Goal: Book appointment/travel/reservation

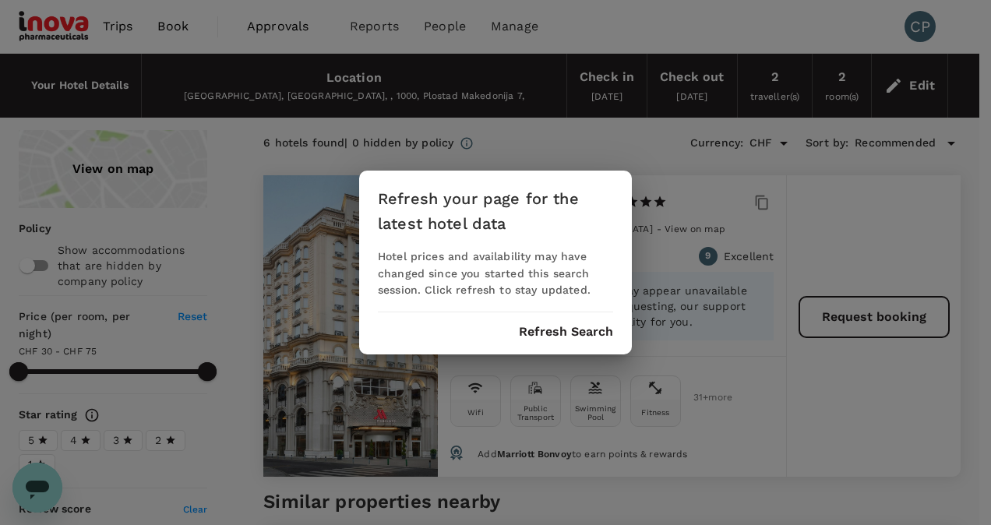
click at [586, 329] on button "Refresh Search" at bounding box center [566, 332] width 94 height 14
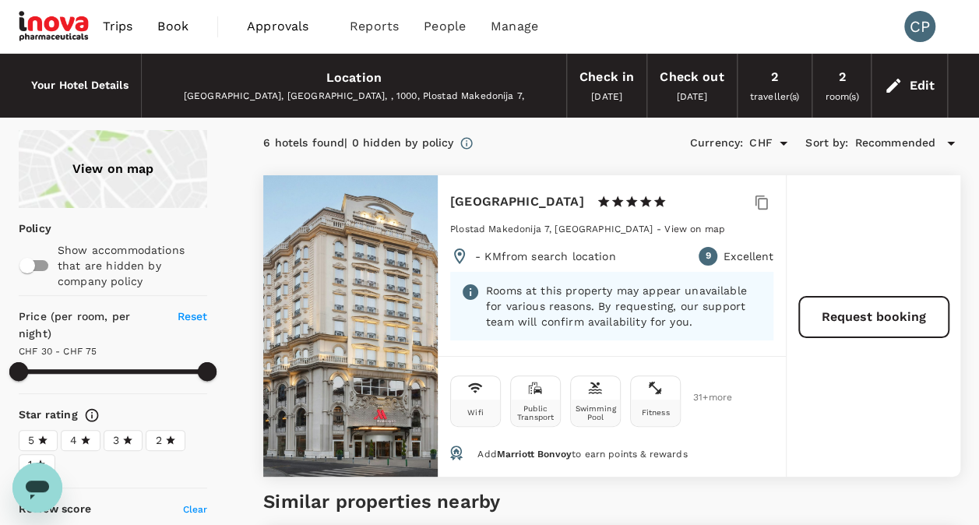
type input "119.15"
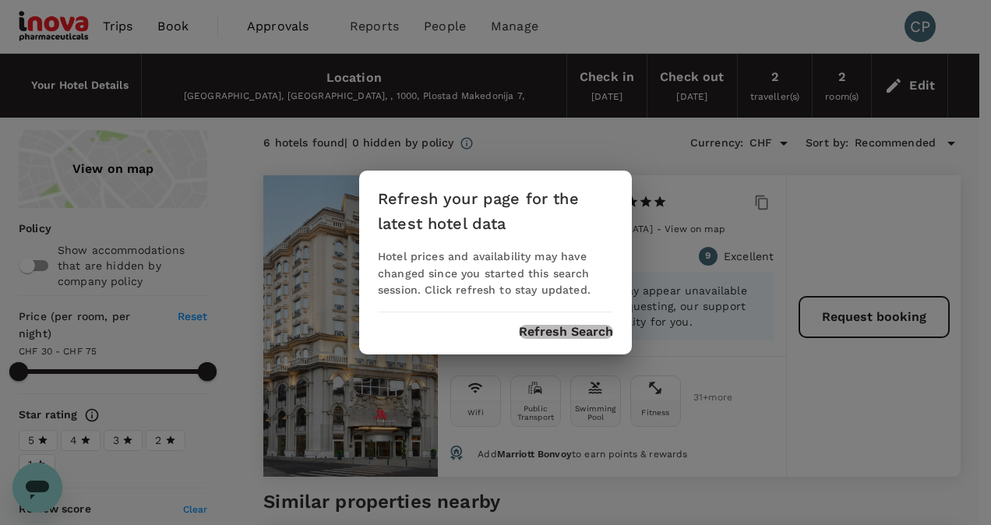
click at [575, 330] on button "Refresh Search" at bounding box center [566, 332] width 94 height 14
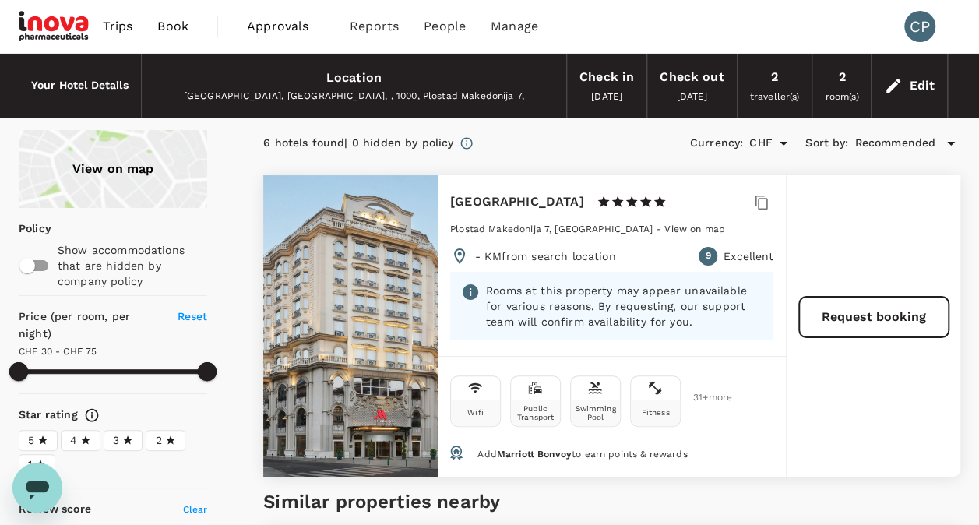
type input "119.15"
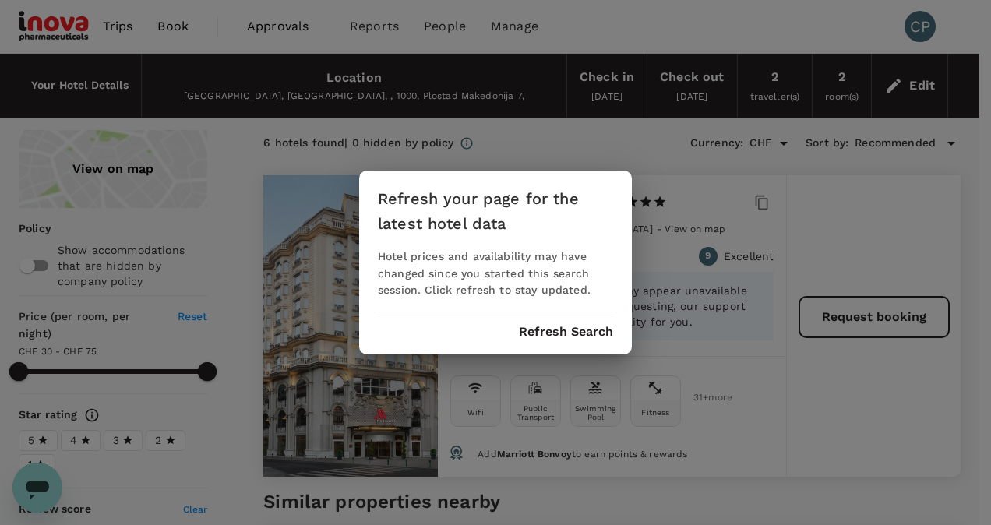
click at [574, 322] on div "Refresh your page for the latest hotel data Hotel prices and availability may h…" at bounding box center [495, 263] width 273 height 185
click at [578, 327] on button "Refresh Search" at bounding box center [566, 332] width 94 height 14
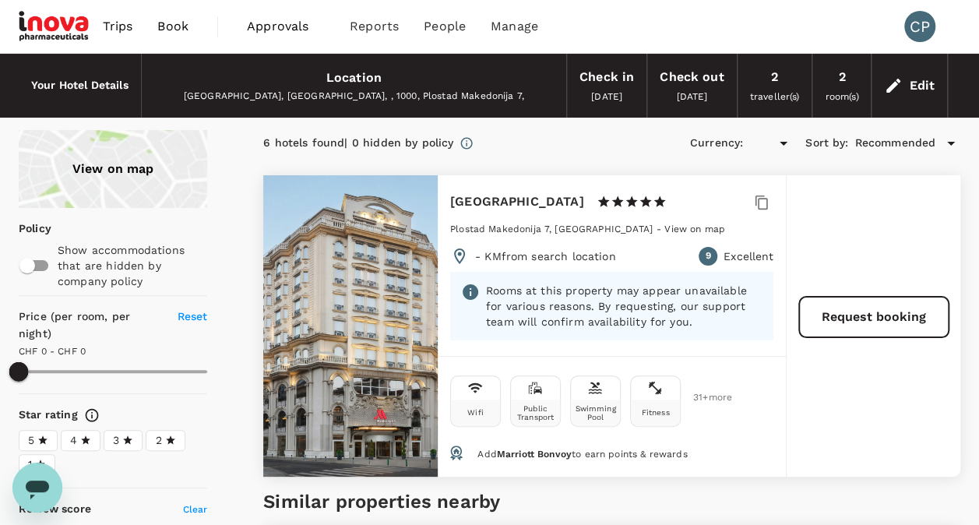
type input "119.15"
type input "CHF"
